Goal: Task Accomplishment & Management: Manage account settings

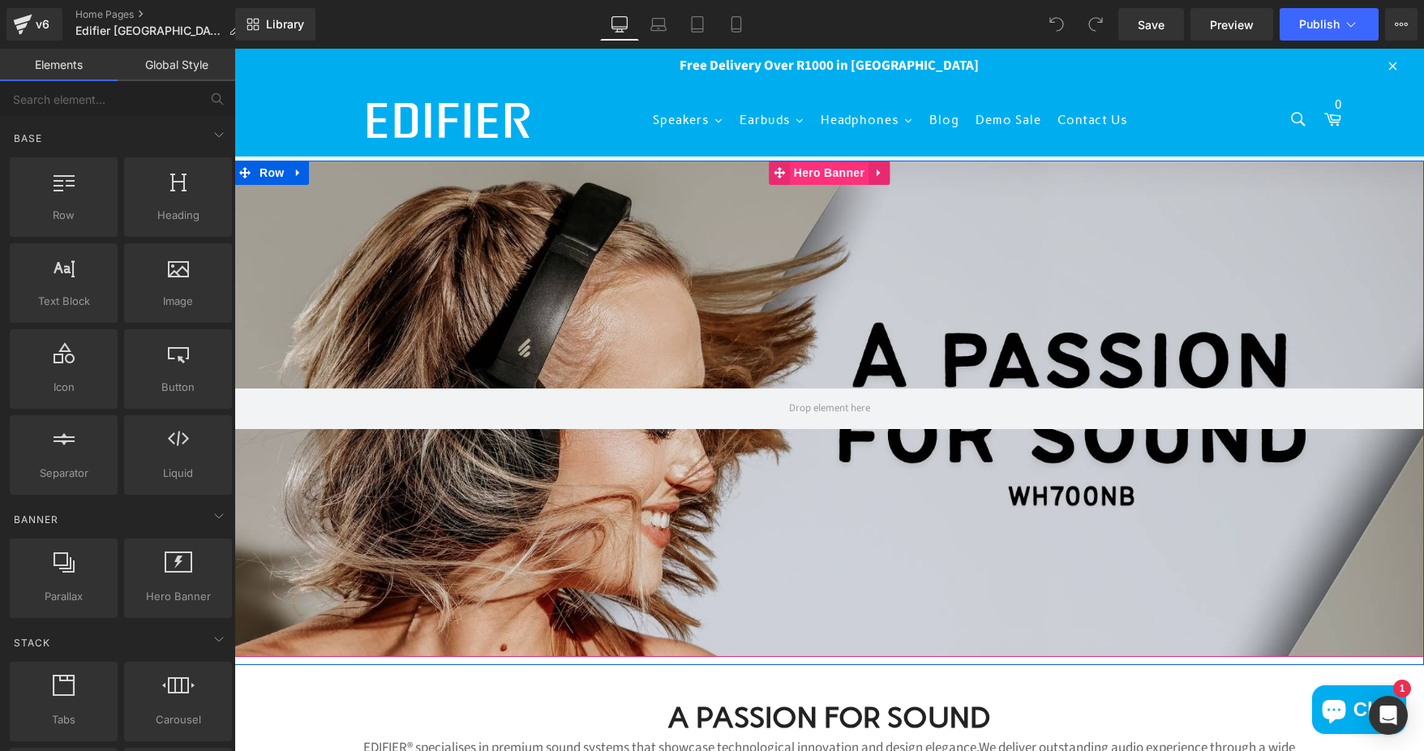
click at [810, 170] on span "Hero Banner" at bounding box center [829, 173] width 79 height 24
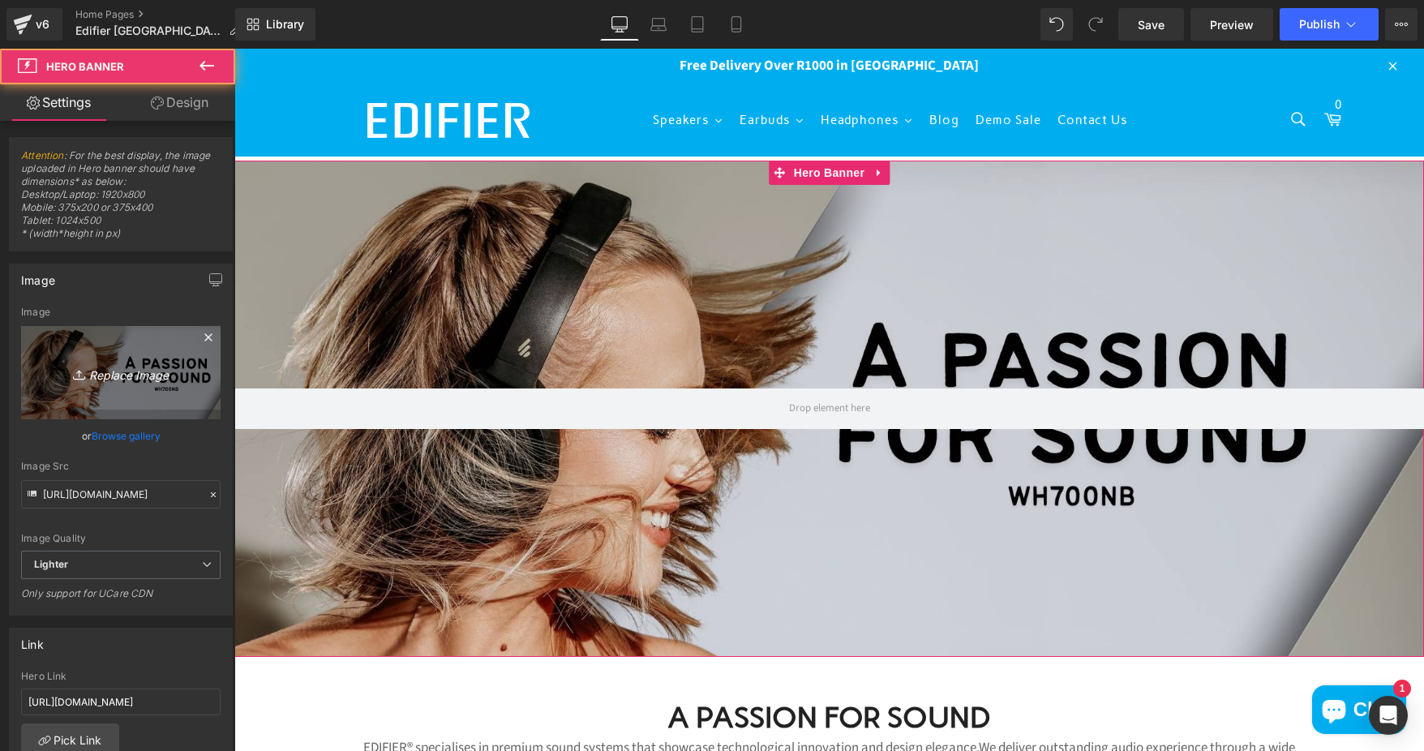
click at [93, 400] on link "Replace Image" at bounding box center [121, 372] width 200 height 93
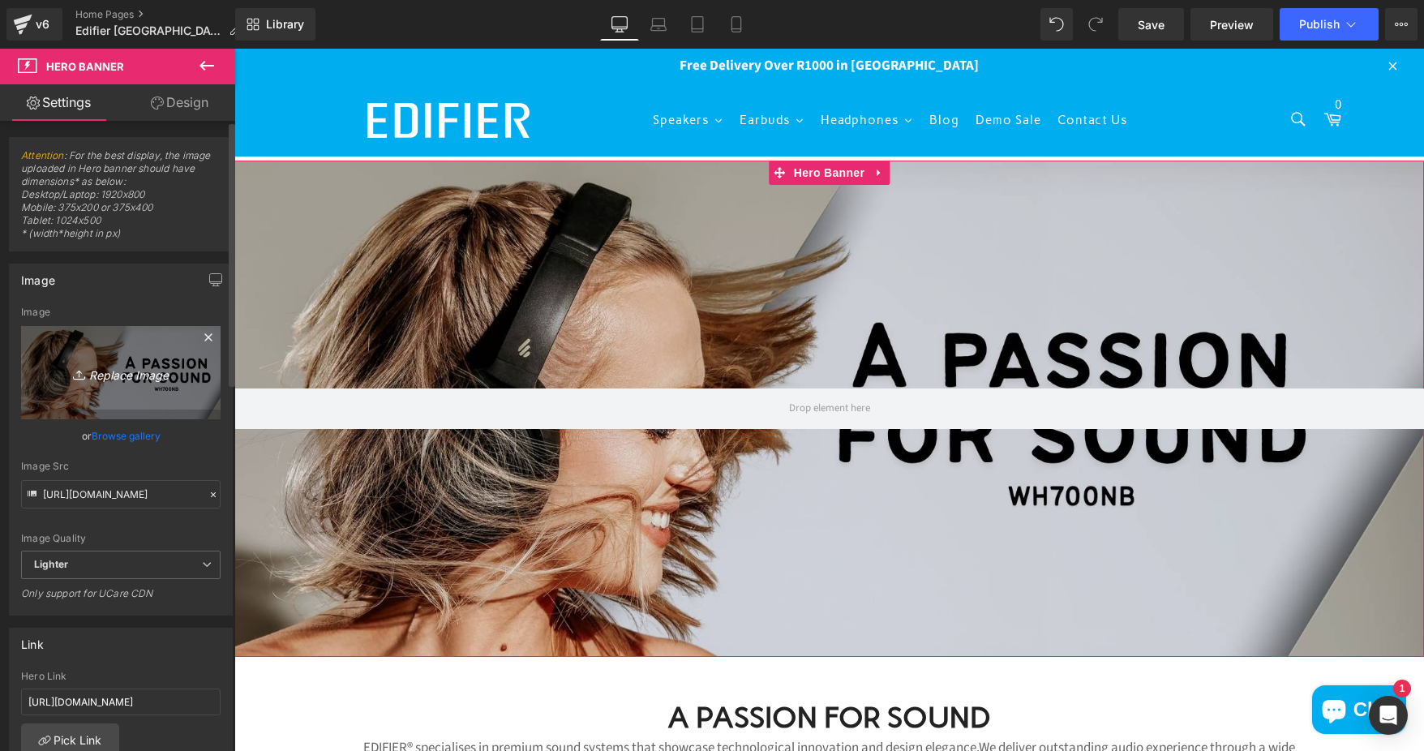
type input "C:\fakepath\Coming Soon Banner.png"
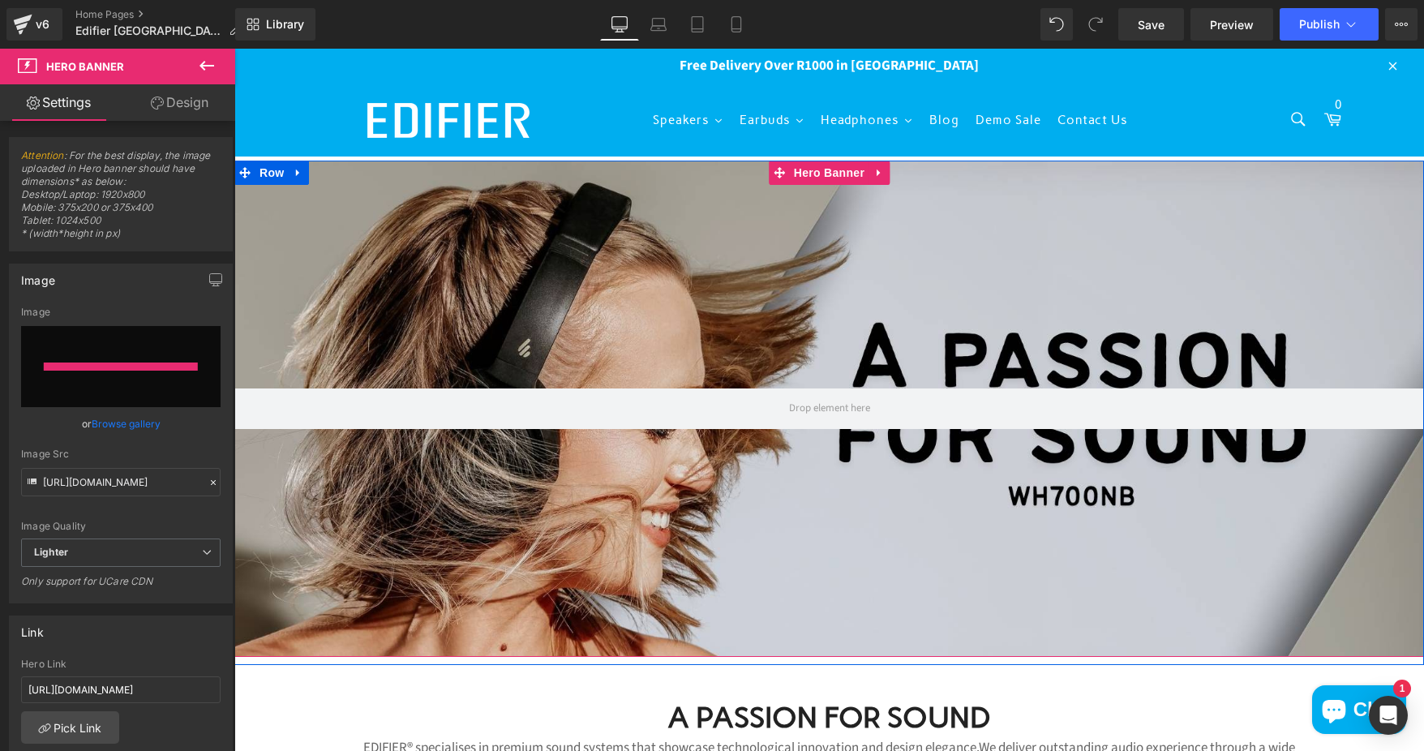
type input "[URL][DOMAIN_NAME]"
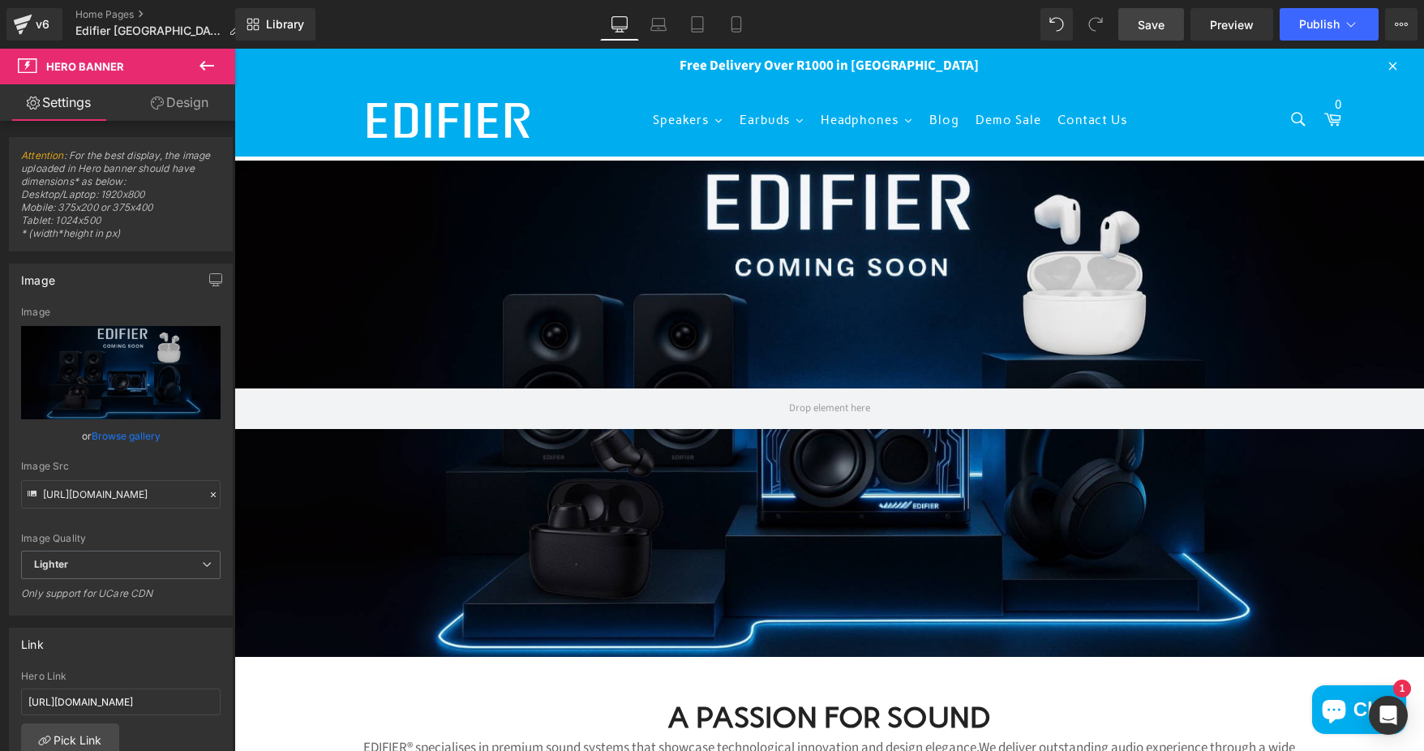
click at [1136, 27] on link "Save" at bounding box center [1152, 24] width 66 height 32
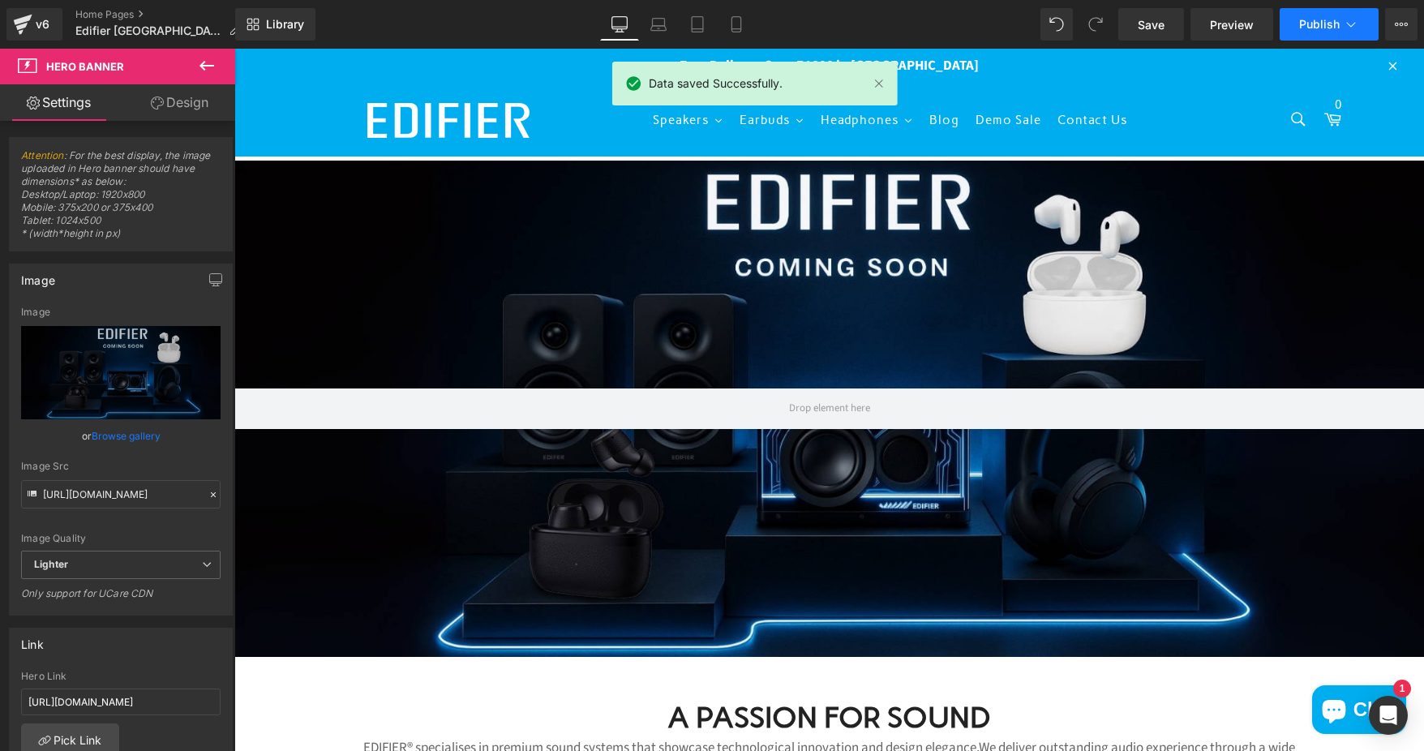
click at [1337, 24] on span "Publish" at bounding box center [1319, 24] width 41 height 13
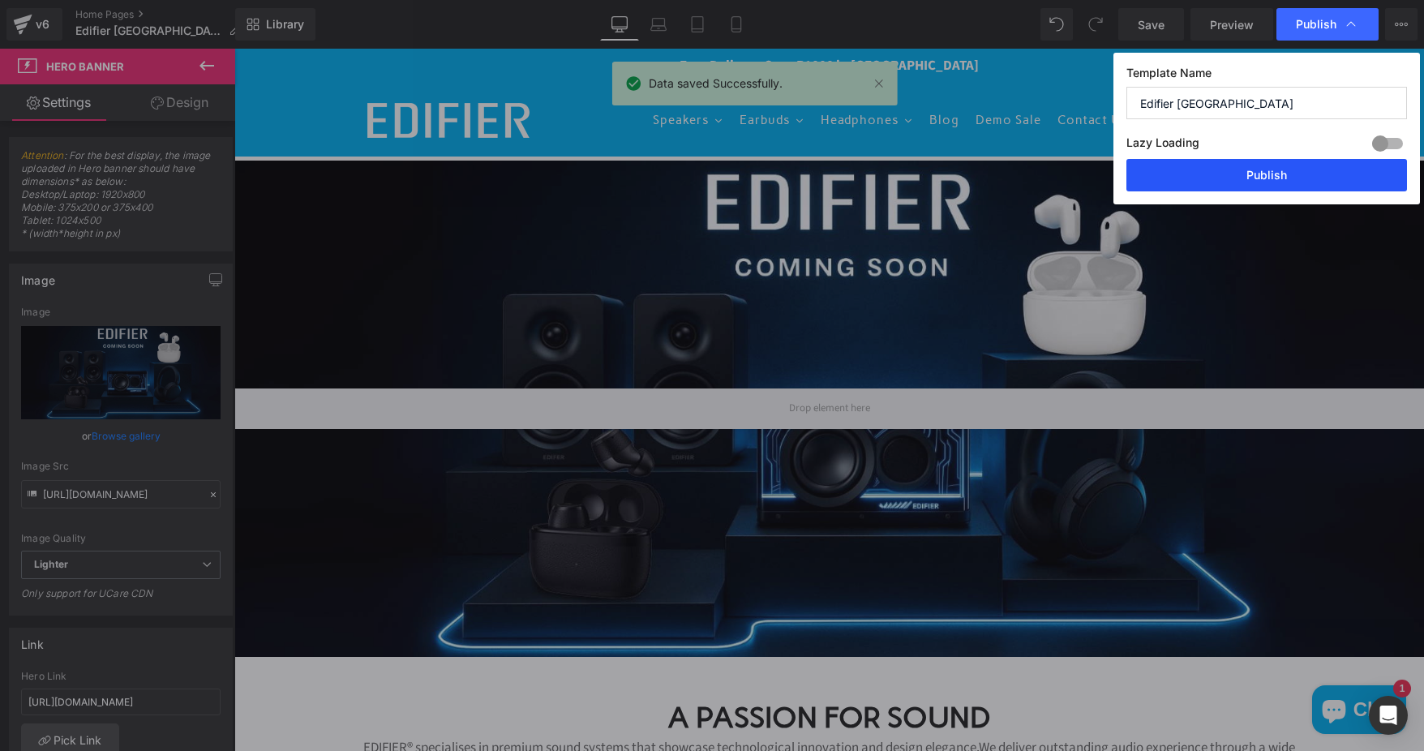
click at [1232, 174] on button "Publish" at bounding box center [1267, 175] width 281 height 32
